Goal: Check status

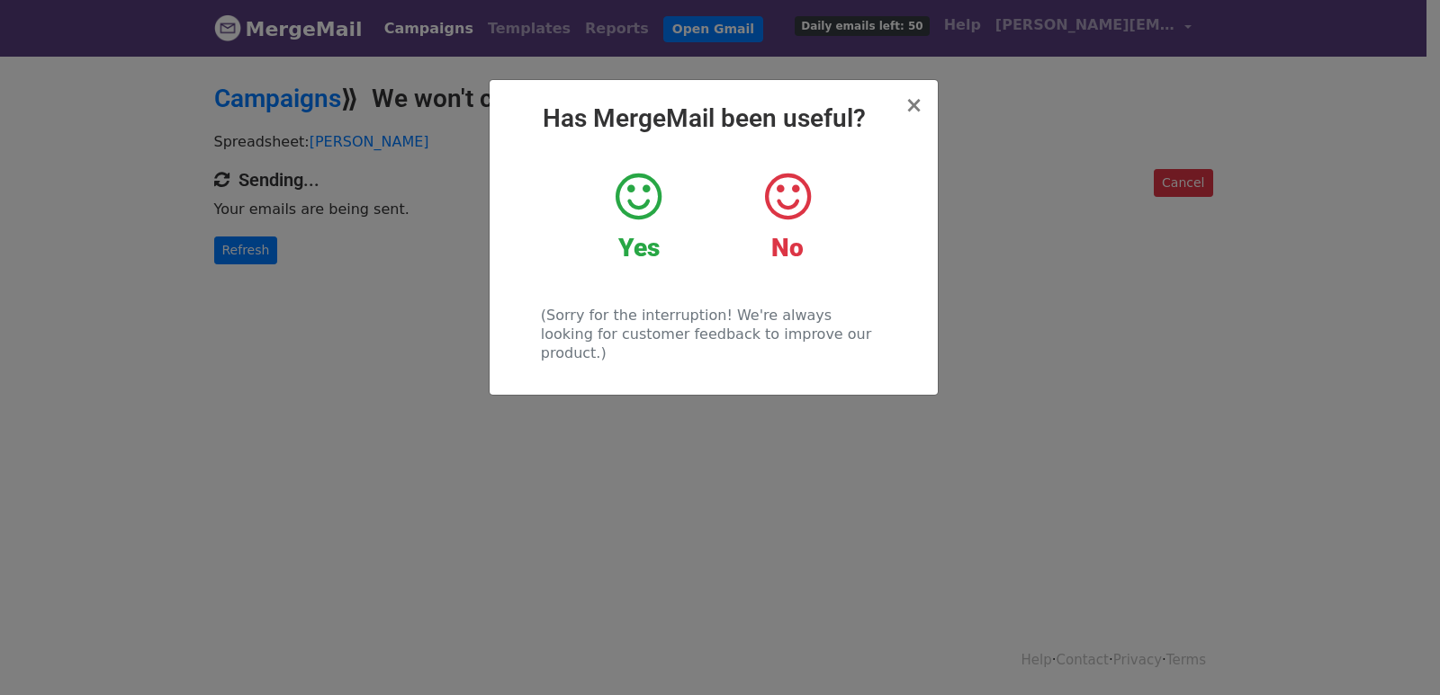
drag, startPoint x: 261, startPoint y: 259, endPoint x: 237, endPoint y: 229, distance: 38.4
click at [260, 258] on div "× Has MergeMail been useful? Yes No (Sorry for the interruption! We're always l…" at bounding box center [720, 375] width 1440 height 642
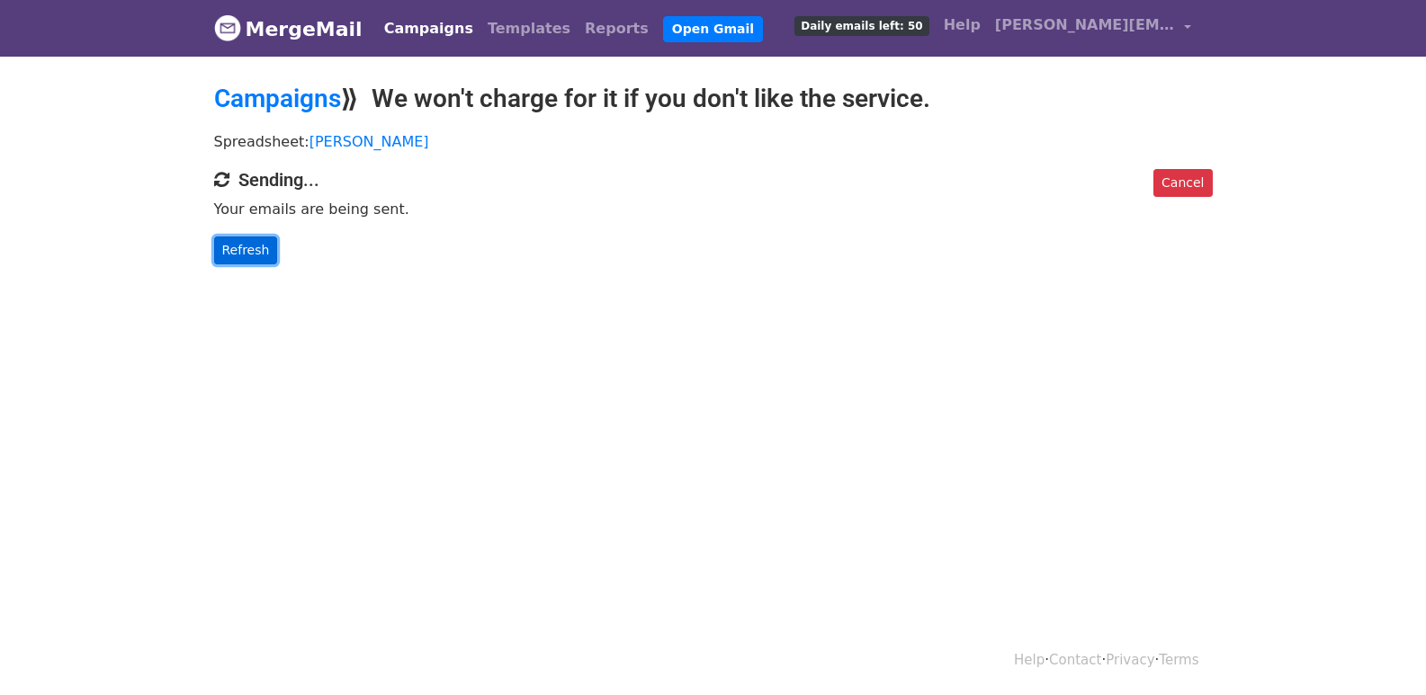
click at [237, 238] on link "Refresh" at bounding box center [246, 251] width 64 height 28
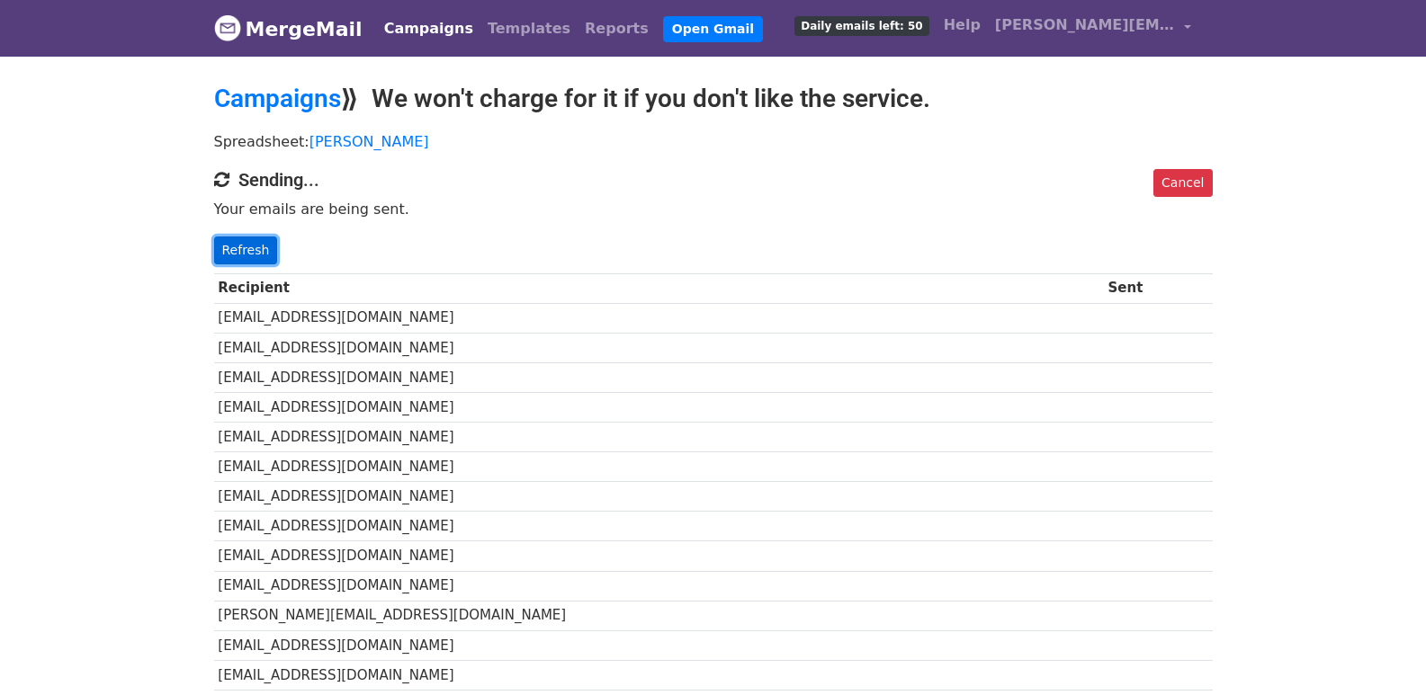
click at [256, 247] on link "Refresh" at bounding box center [246, 251] width 64 height 28
click at [258, 247] on link "Refresh" at bounding box center [246, 251] width 64 height 28
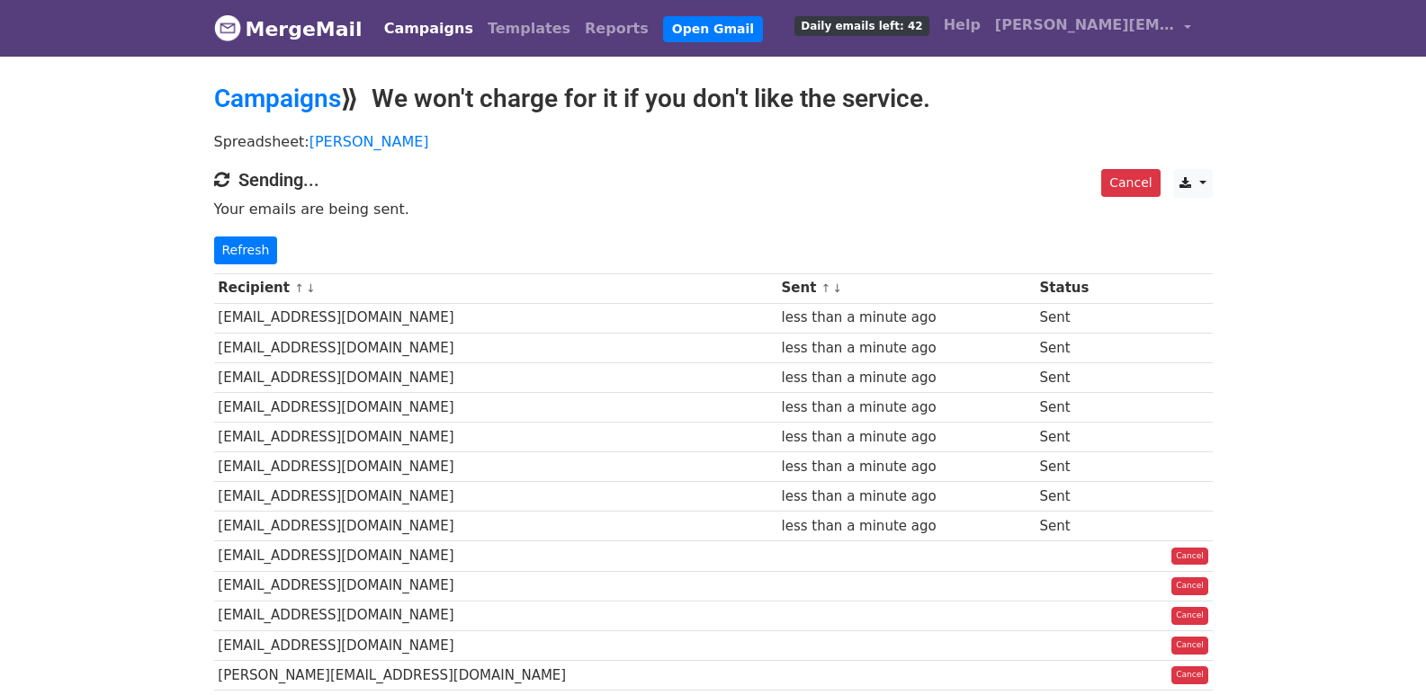
click at [247, 225] on div "Cancel CSV Excel Sending... Your emails are being sent. Refresh" at bounding box center [714, 216] width 1026 height 95
click at [241, 244] on link "Refresh" at bounding box center [246, 251] width 64 height 28
